Goal: Information Seeking & Learning: Learn about a topic

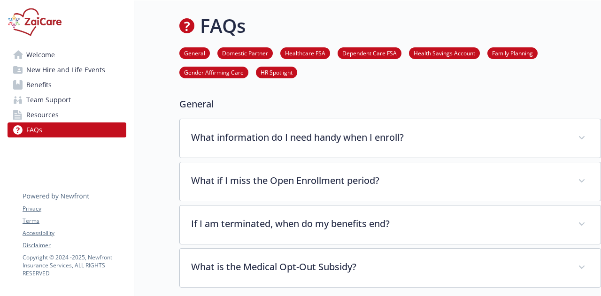
scroll to position [2845, 7]
